Goal: Manage account settings

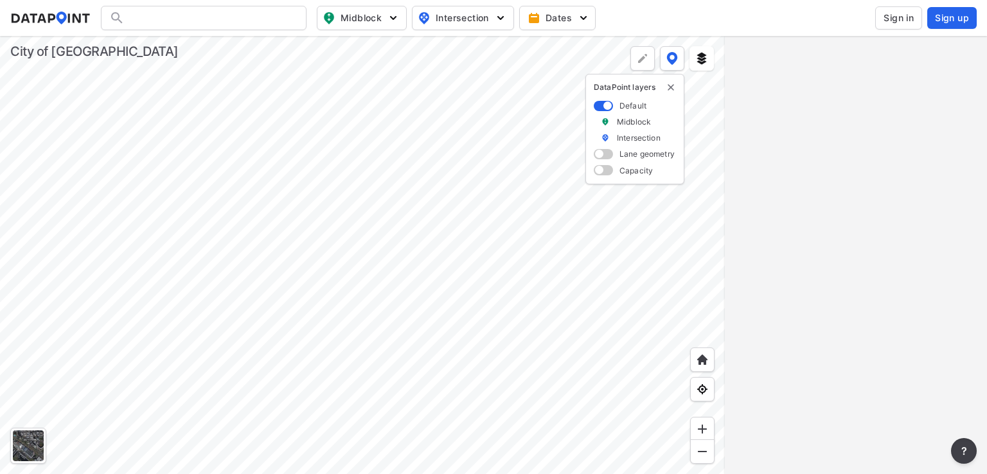
click at [464, 325] on div at bounding box center [362, 255] width 725 height 438
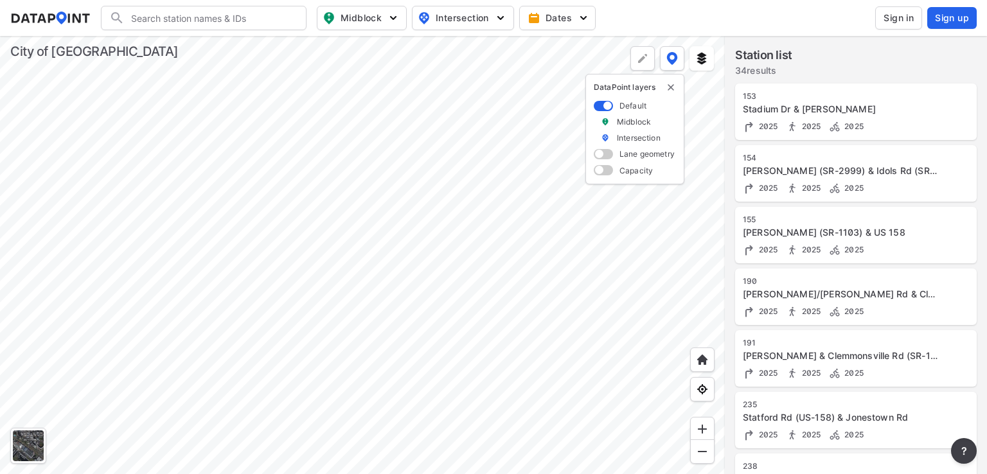
click at [470, 265] on div at bounding box center [362, 255] width 725 height 438
click at [486, 270] on div at bounding box center [362, 255] width 725 height 438
click at [494, 340] on div at bounding box center [362, 255] width 725 height 438
click at [600, 172] on span at bounding box center [603, 170] width 19 height 10
click at [600, 172] on input "checkbox" at bounding box center [598, 172] width 8 height 0
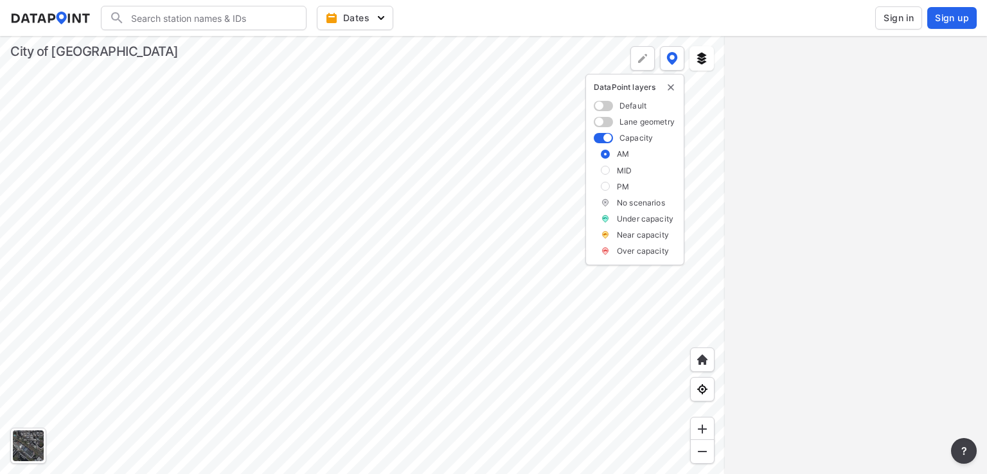
click at [612, 136] on label at bounding box center [603, 138] width 19 height 10
click at [602, 139] on input "checkbox" at bounding box center [598, 139] width 8 height 0
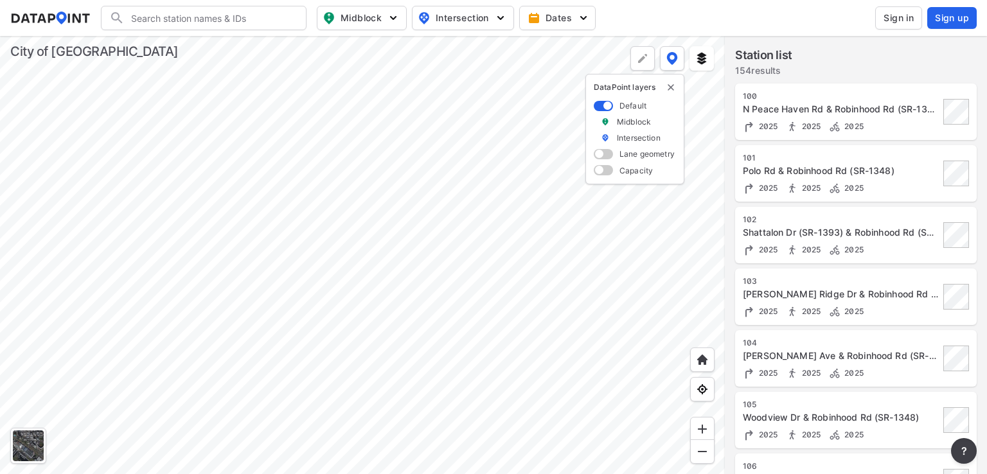
click at [601, 157] on span at bounding box center [603, 154] width 19 height 10
click at [601, 156] on input "checkbox" at bounding box center [598, 156] width 8 height 0
click at [609, 122] on span at bounding box center [603, 122] width 19 height 10
click at [602, 123] on input "checkbox" at bounding box center [598, 123] width 8 height 0
